Goal: Information Seeking & Learning: Check status

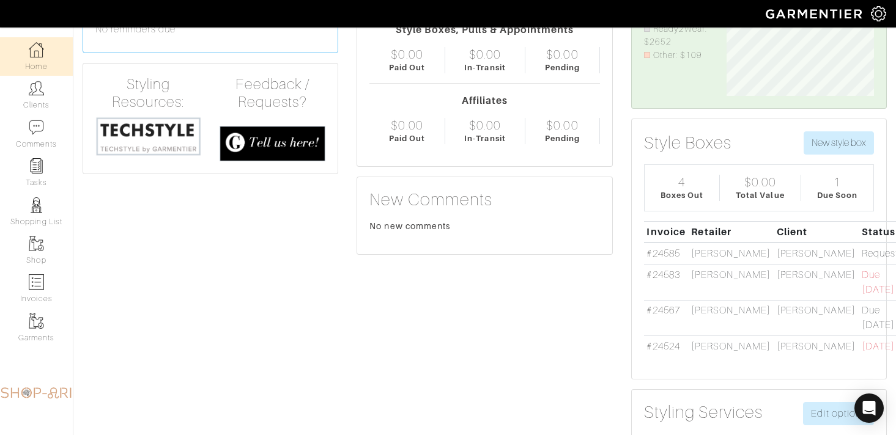
scroll to position [113, 0]
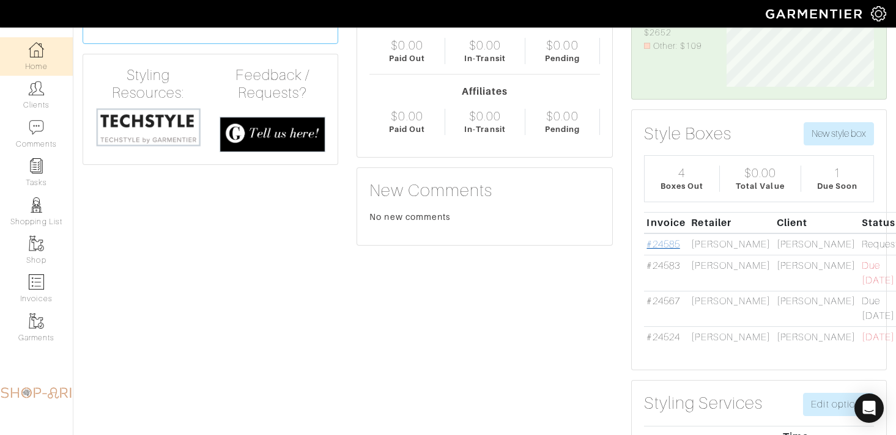
click at [668, 242] on link "#24585" at bounding box center [662, 244] width 33 height 11
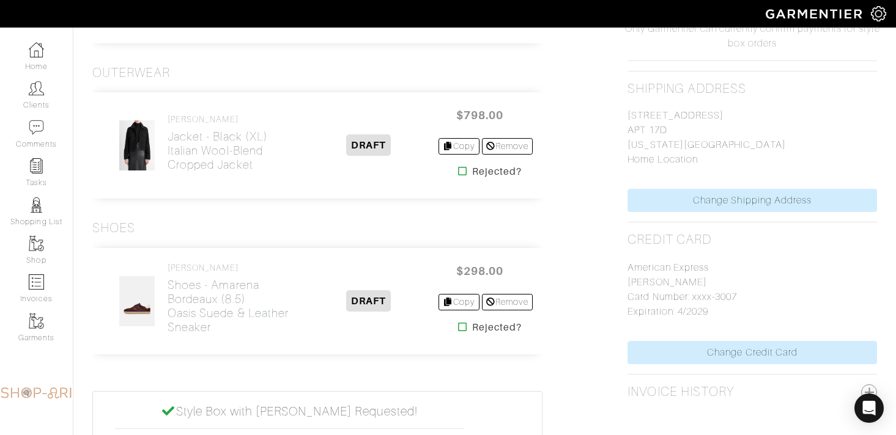
scroll to position [855, 0]
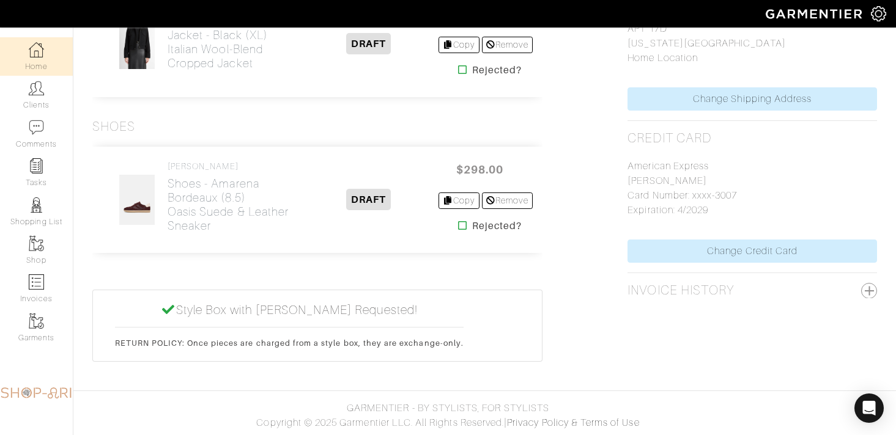
click at [48, 50] on link "Home" at bounding box center [36, 56] width 73 height 39
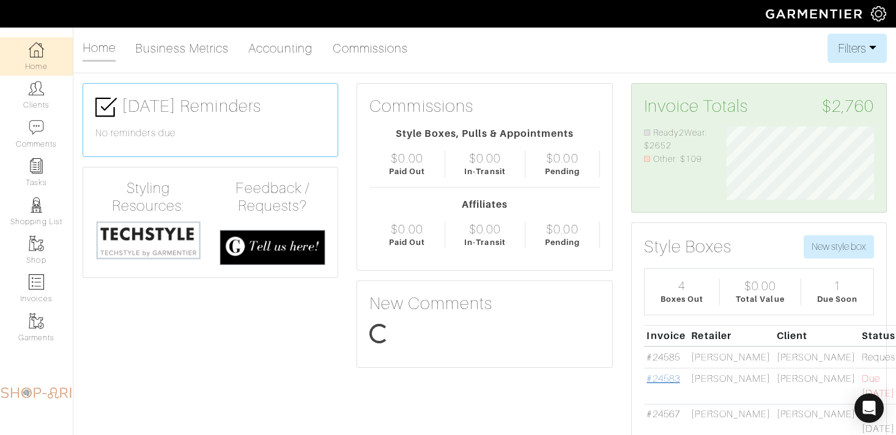
click at [653, 385] on link "#24583" at bounding box center [662, 379] width 33 height 11
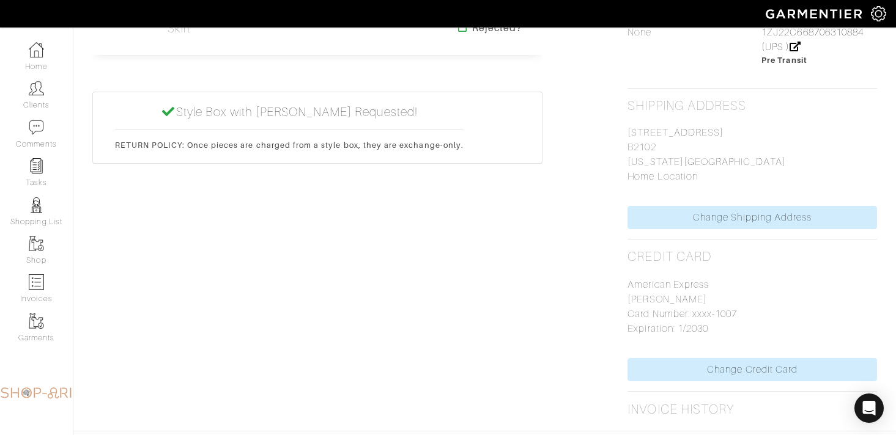
scroll to position [899, 0]
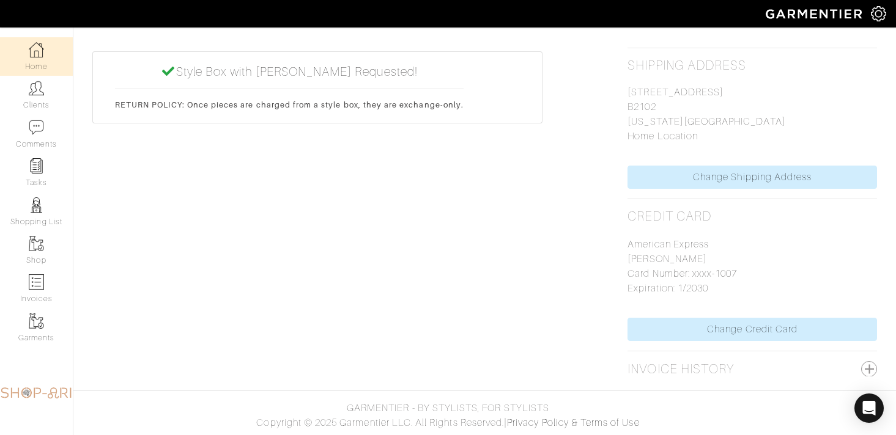
click at [48, 54] on link "Home" at bounding box center [36, 56] width 73 height 39
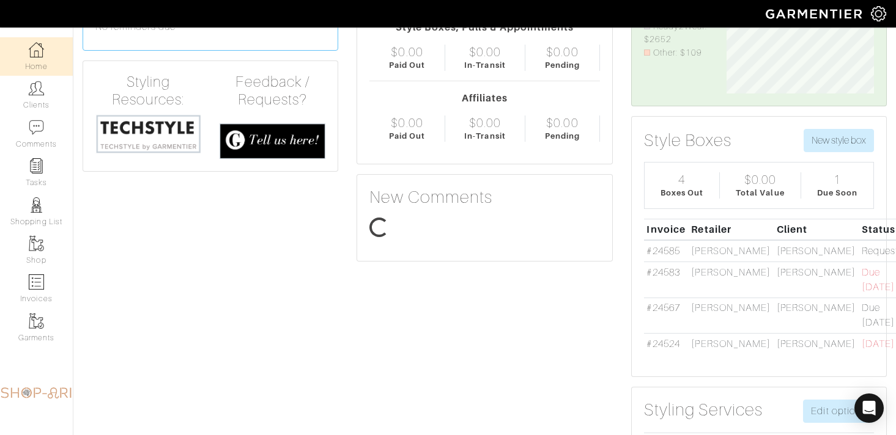
scroll to position [73, 166]
click at [659, 314] on link "#24567" at bounding box center [662, 308] width 33 height 11
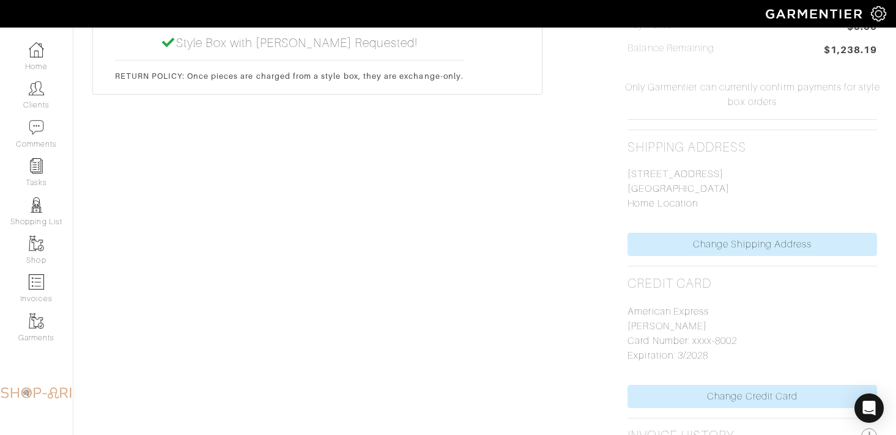
scroll to position [763, 0]
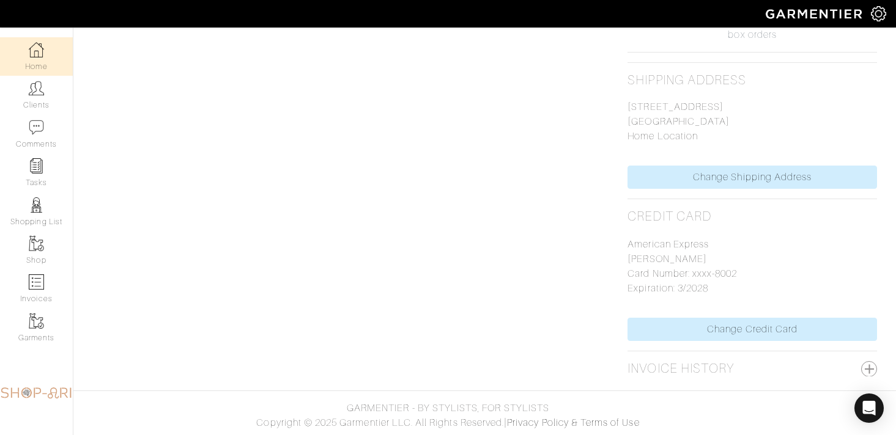
click at [21, 56] on link "Home" at bounding box center [36, 56] width 73 height 39
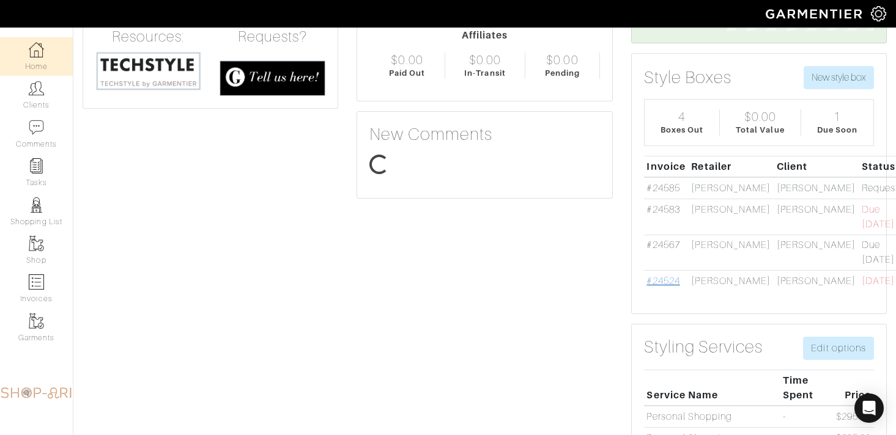
scroll to position [73, 166]
click at [656, 287] on link "#24524" at bounding box center [662, 281] width 33 height 11
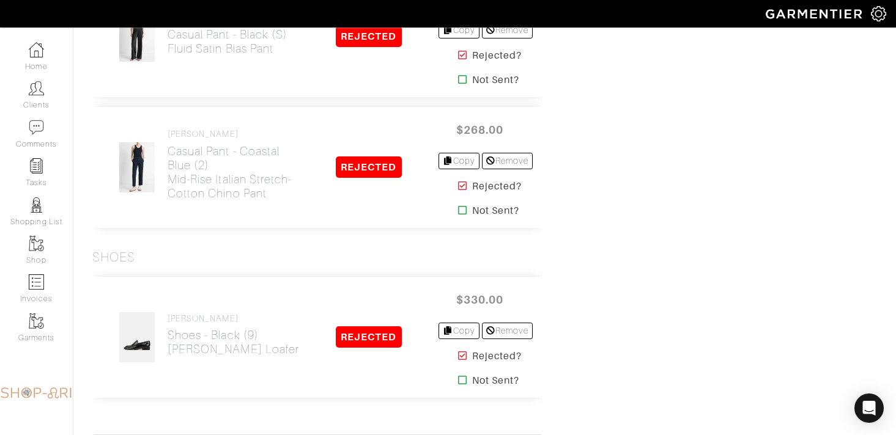
scroll to position [1867, 0]
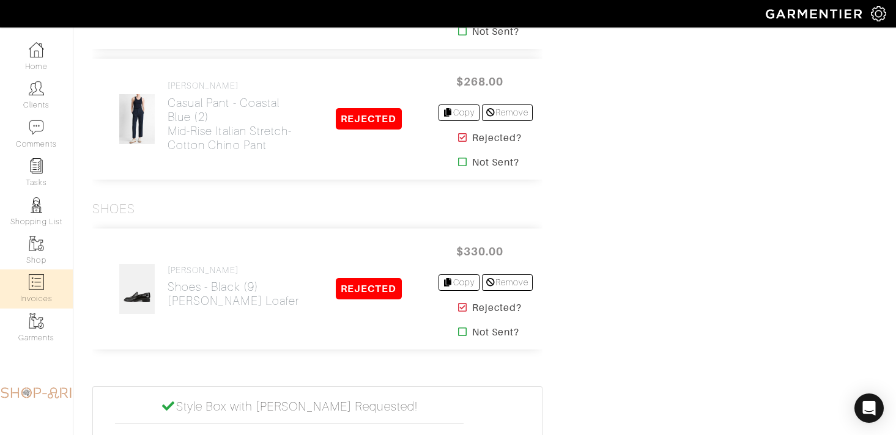
click at [33, 290] on img at bounding box center [36, 282] width 15 height 15
select select
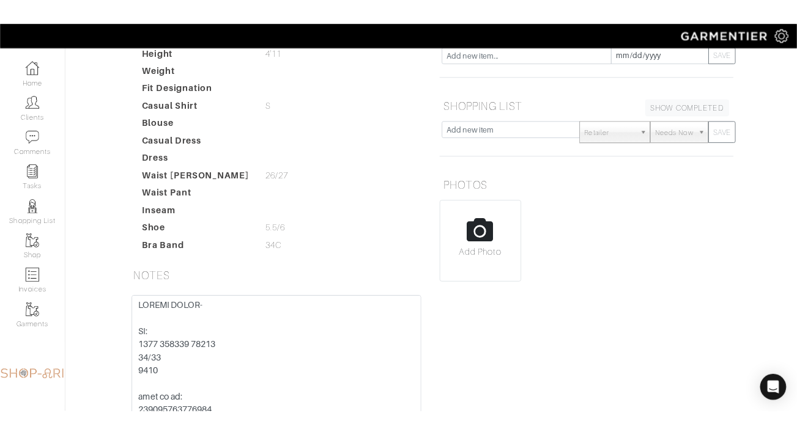
scroll to position [176, 0]
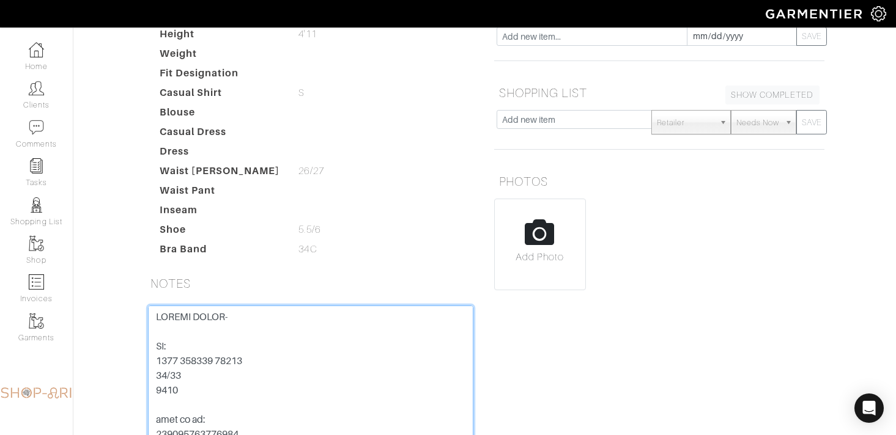
drag, startPoint x: 265, startPoint y: 364, endPoint x: 119, endPoint y: 364, distance: 145.5
click at [119, 364] on div "Mariel Kelly Overview Overview Measurements Product Library Invoices Wardrobe L…" at bounding box center [448, 181] width 896 height 646
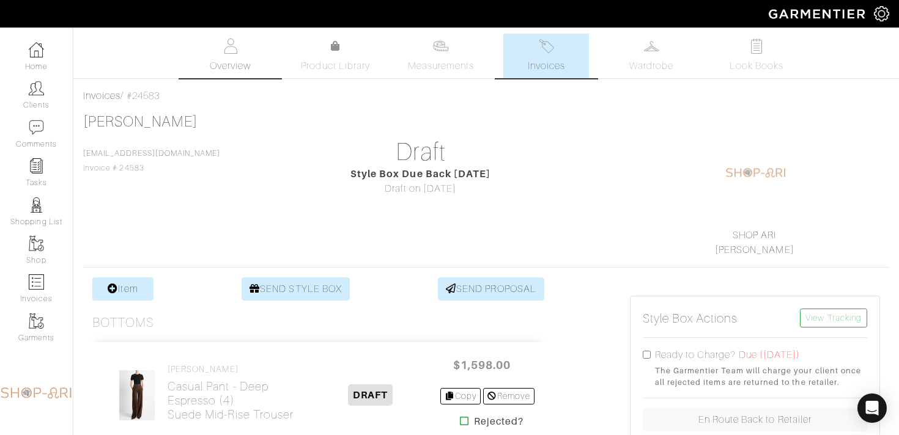
click at [219, 60] on span "Overview" at bounding box center [230, 66] width 41 height 15
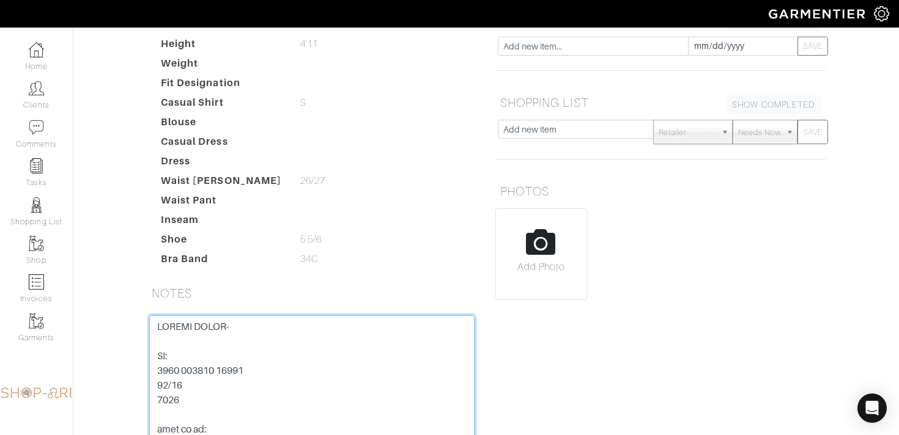
drag, startPoint x: 194, startPoint y: 393, endPoint x: 147, endPoint y: 317, distance: 89.8
click at [147, 317] on div "Save Note" at bounding box center [312, 408] width 344 height 184
click at [194, 403] on textarea at bounding box center [311, 393] width 325 height 155
drag, startPoint x: 190, startPoint y: 403, endPoint x: 155, endPoint y: 352, distance: 61.2
click at [155, 352] on textarea at bounding box center [311, 393] width 325 height 155
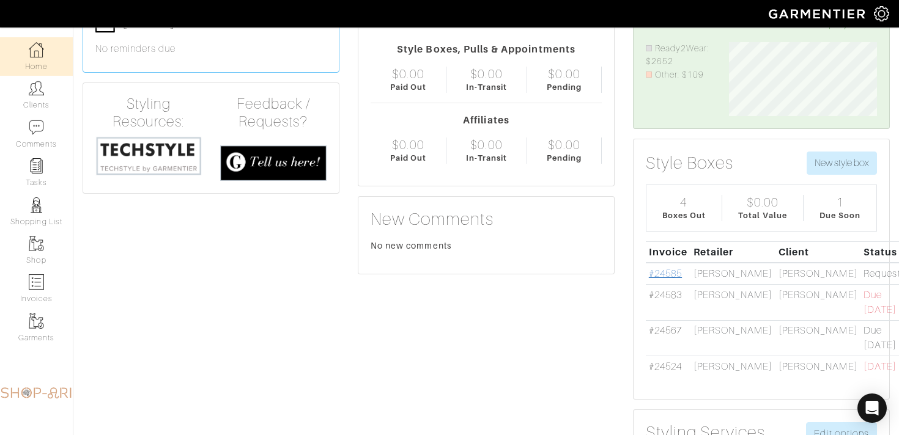
scroll to position [85, 0]
click at [674, 336] on link "#24567" at bounding box center [665, 330] width 33 height 11
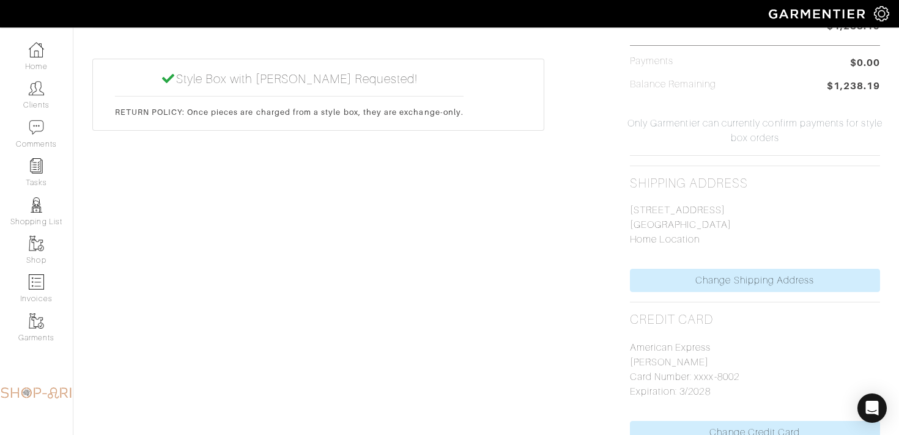
scroll to position [763, 0]
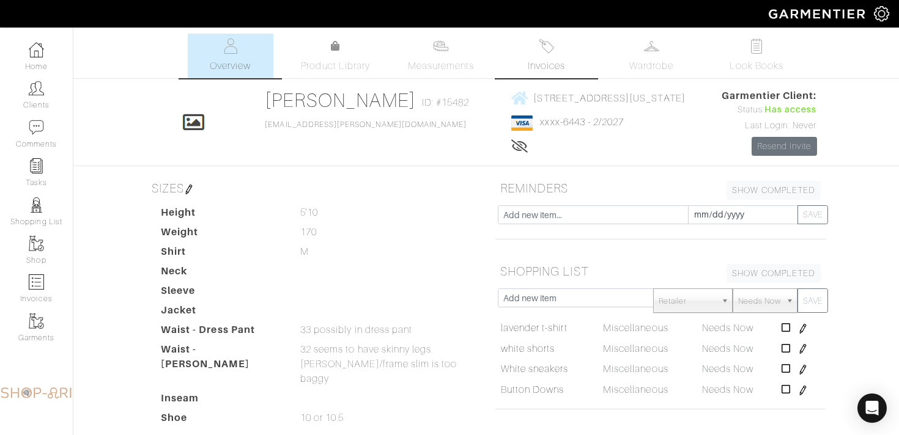
click at [555, 65] on span "Invoices" at bounding box center [546, 66] width 37 height 15
